Goal: Task Accomplishment & Management: Manage account settings

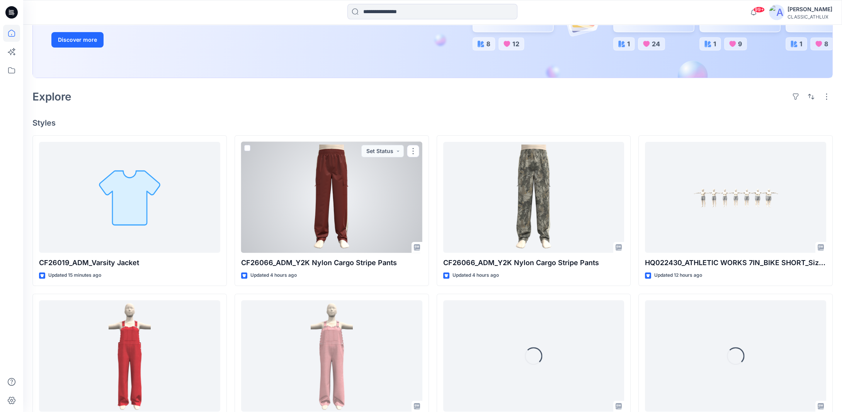
scroll to position [155, 0]
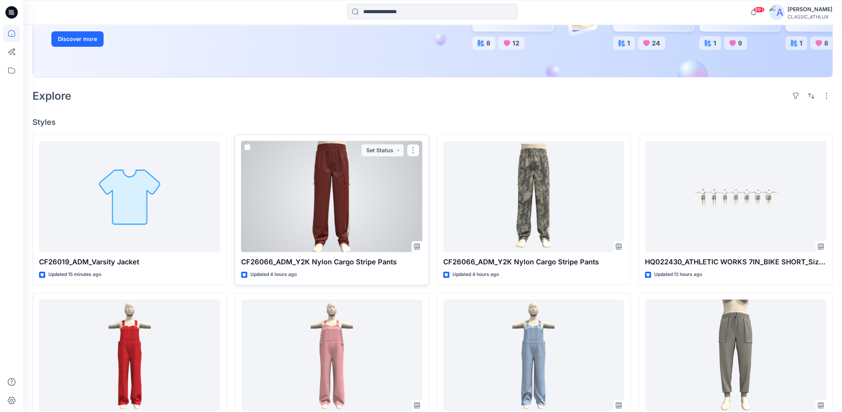
click at [346, 220] on div at bounding box center [331, 196] width 181 height 111
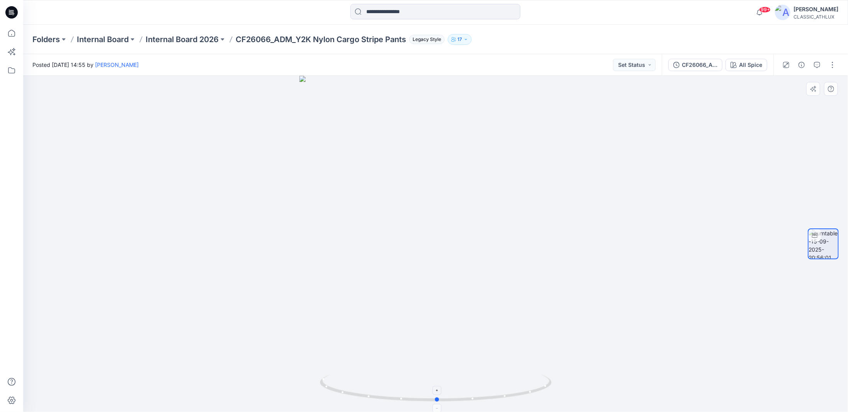
click at [525, 391] on icon at bounding box center [437, 388] width 234 height 29
drag, startPoint x: 539, startPoint y: 391, endPoint x: 551, endPoint y: 385, distance: 13.3
click at [551, 385] on icon at bounding box center [437, 388] width 234 height 29
click at [204, 40] on p "Internal Board 2026" at bounding box center [182, 39] width 73 height 11
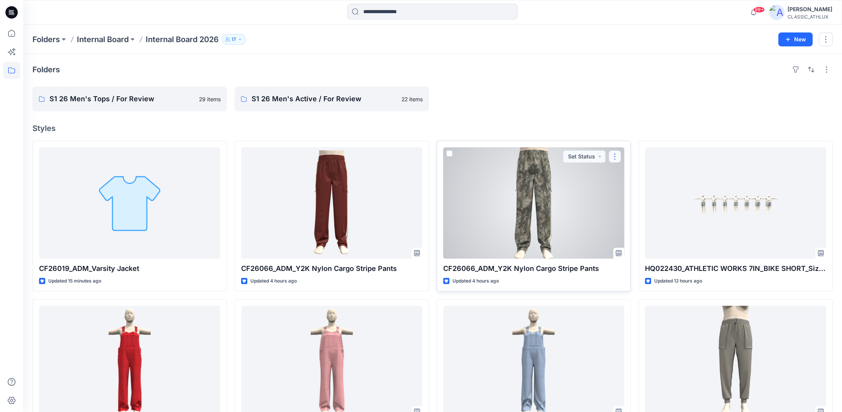
click at [618, 156] on button "button" at bounding box center [614, 156] width 12 height 12
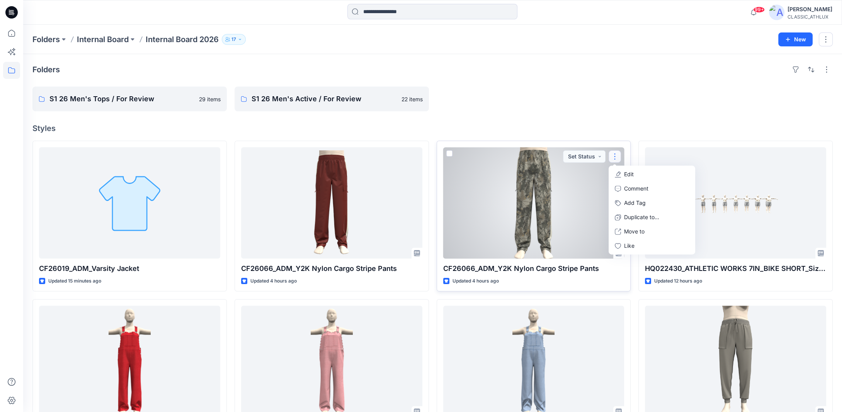
click at [622, 176] on button "Edit" at bounding box center [651, 174] width 83 height 14
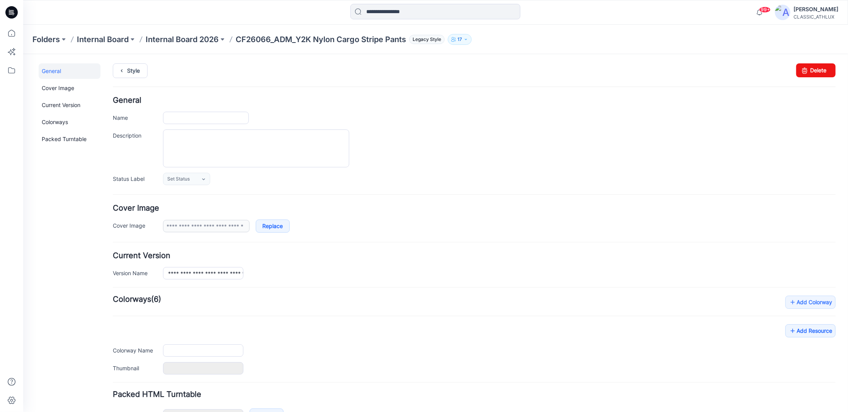
type input "**********"
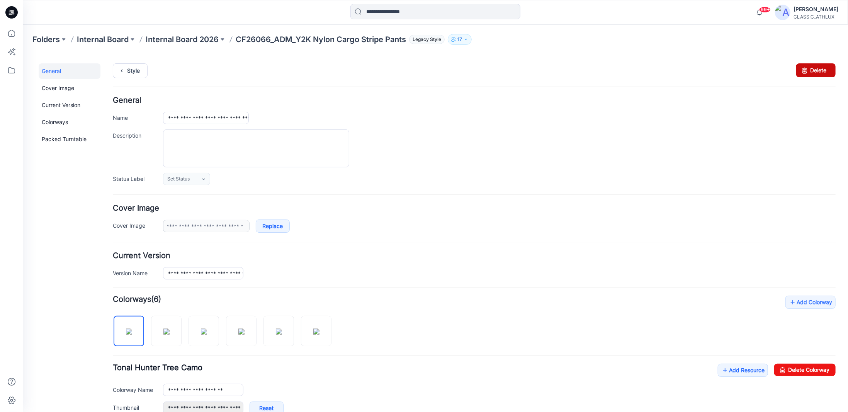
click at [820, 70] on link "Delete" at bounding box center [815, 70] width 39 height 14
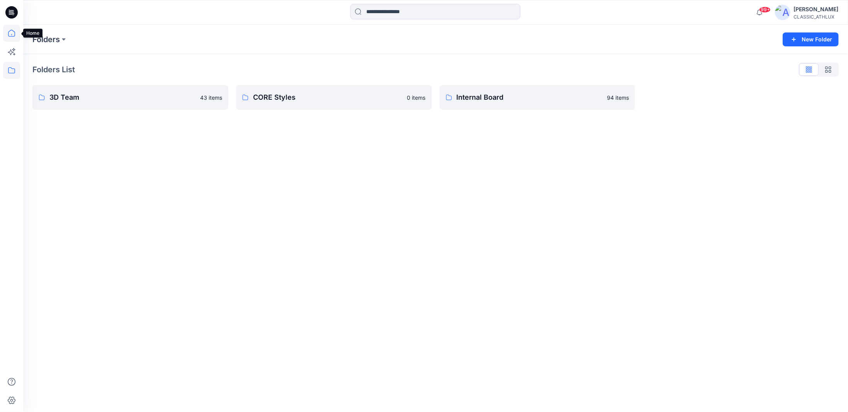
click at [13, 36] on icon at bounding box center [11, 33] width 17 height 17
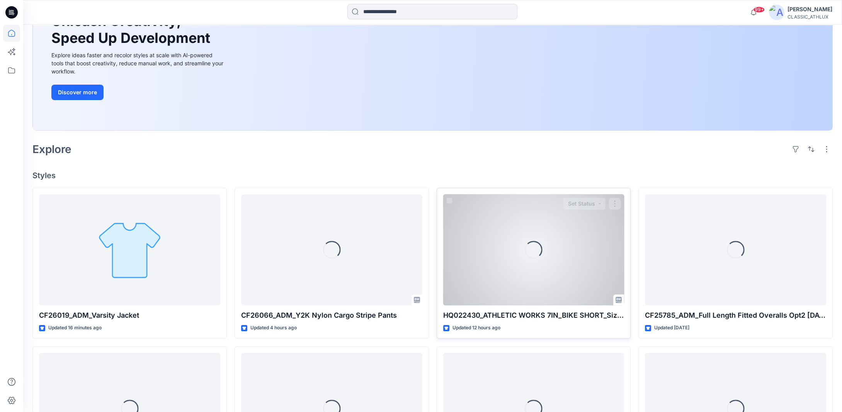
scroll to position [116, 0]
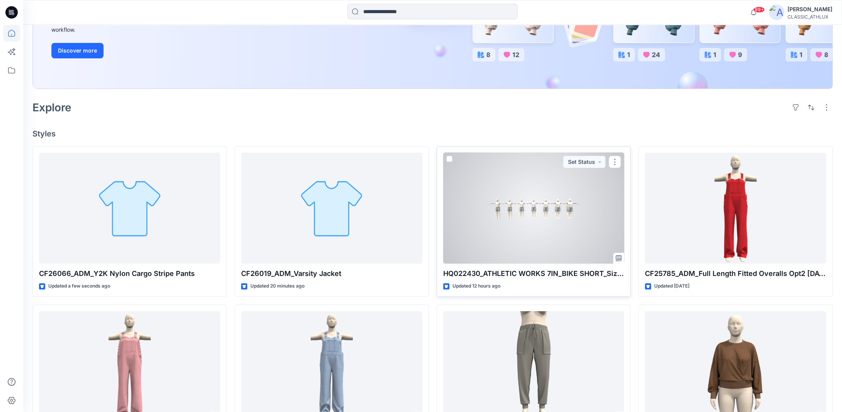
scroll to position [155, 0]
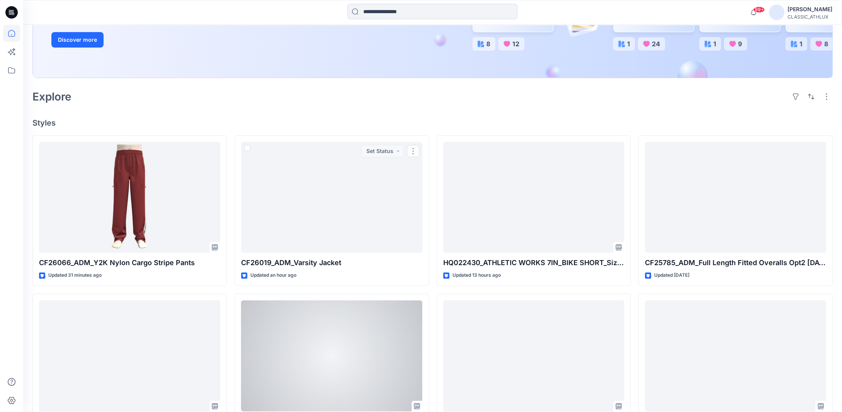
scroll to position [155, 0]
